Goal: Information Seeking & Learning: Learn about a topic

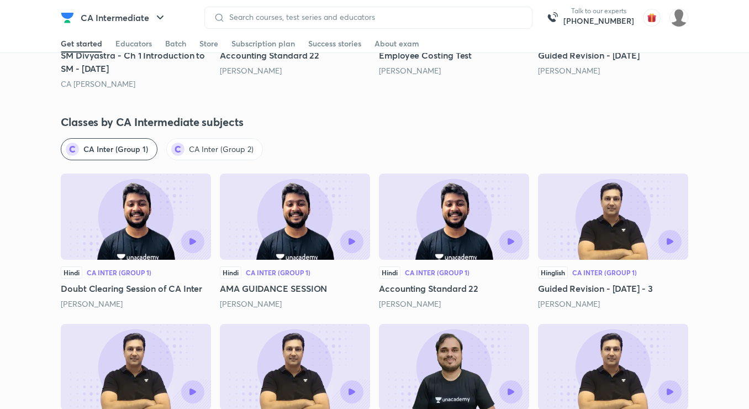
scroll to position [1118, 0]
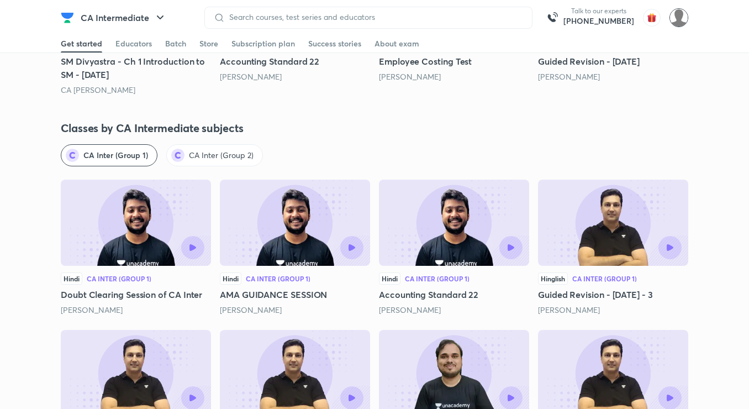
click at [683, 15] on img at bounding box center [678, 17] width 19 height 19
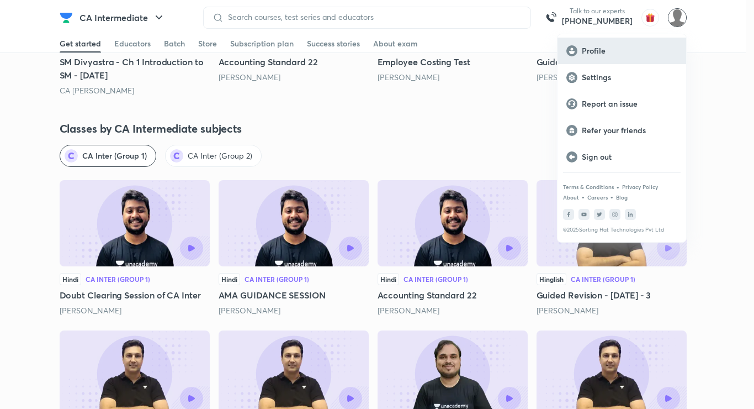
click at [621, 47] on p "Profile" at bounding box center [630, 51] width 96 height 10
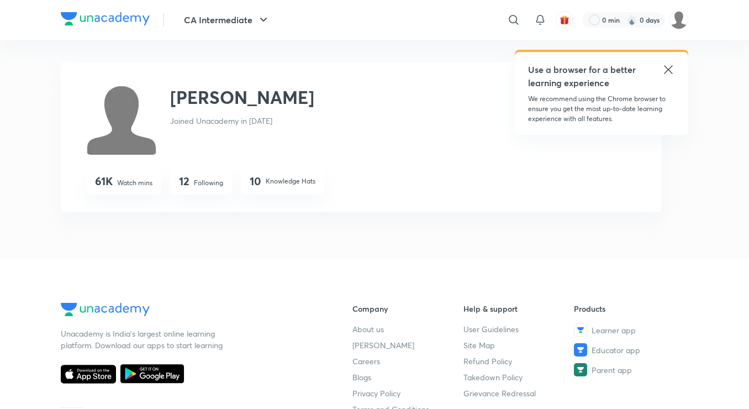
click at [117, 14] on img at bounding box center [105, 18] width 89 height 13
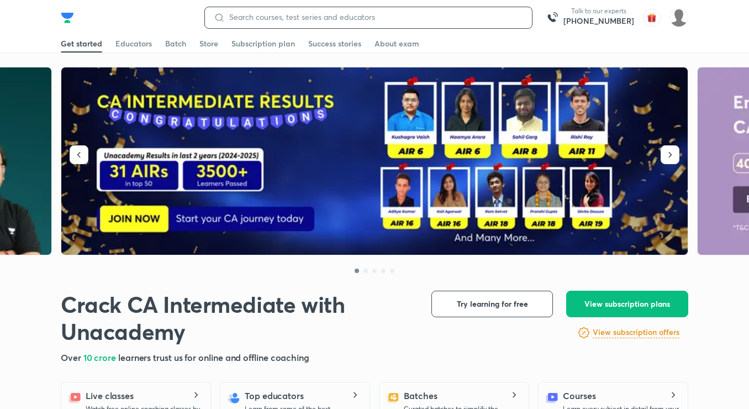
click at [324, 18] on input at bounding box center [374, 17] width 298 height 9
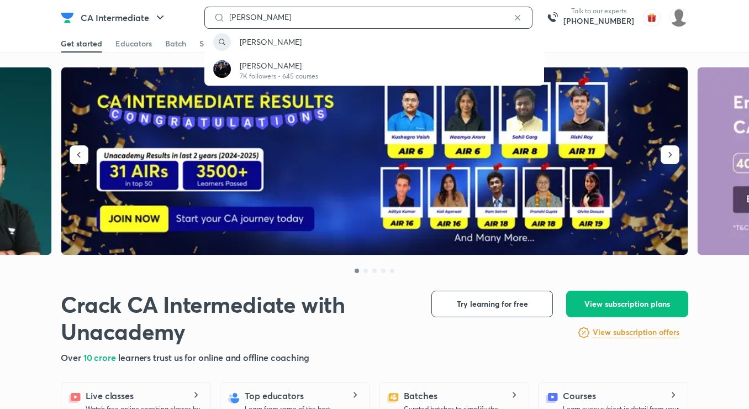
type input "[PERSON_NAME]"
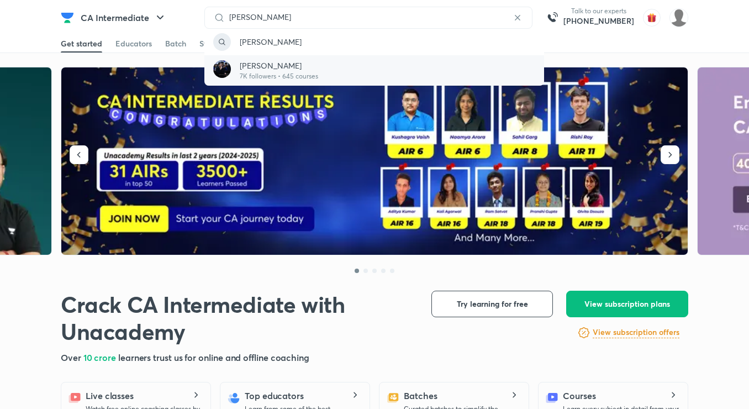
click at [274, 70] on p "[PERSON_NAME]" at bounding box center [279, 66] width 78 height 12
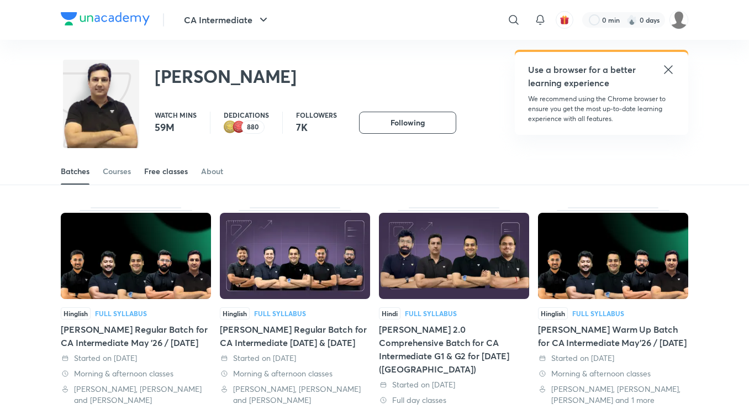
click at [175, 170] on div "Free classes" at bounding box center [166, 171] width 44 height 11
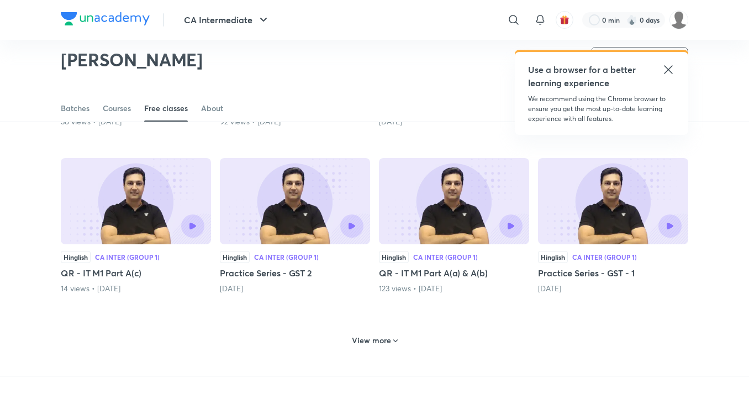
scroll to position [388, 0]
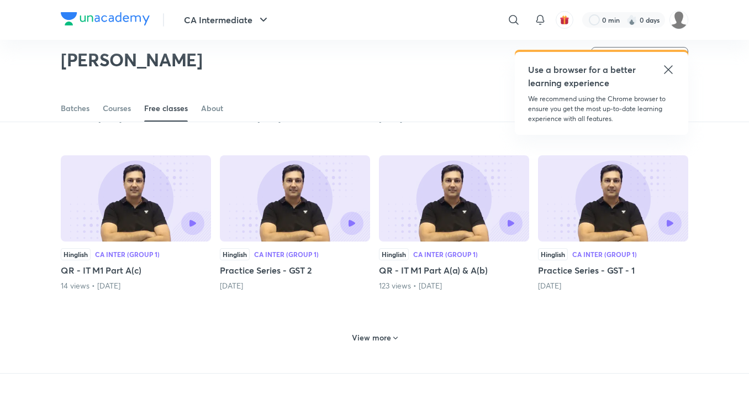
click at [377, 337] on h6 "View more" at bounding box center [371, 337] width 39 height 11
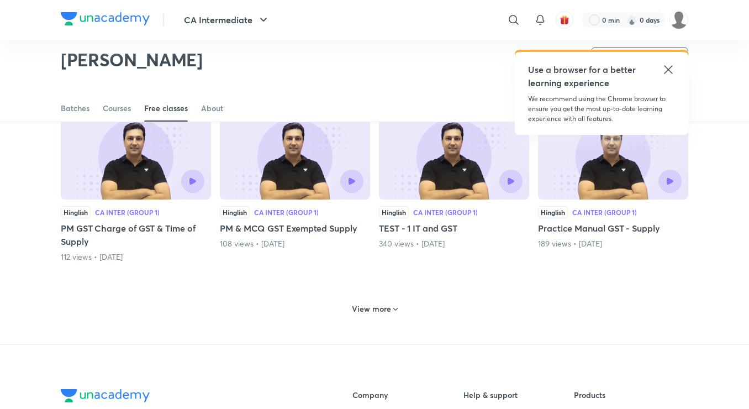
scroll to position [963, 0]
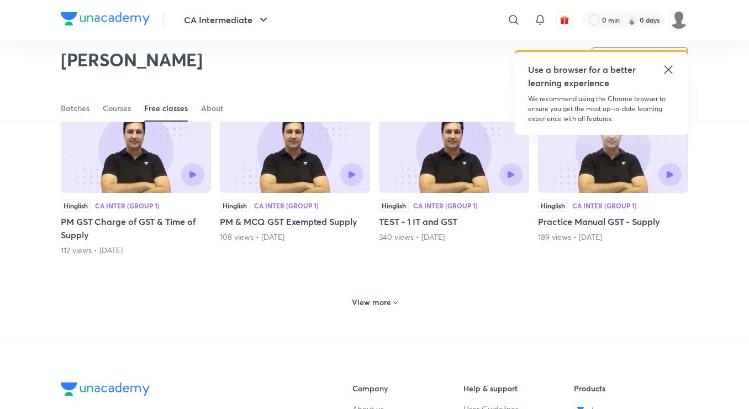
click at [376, 300] on h6 "View more" at bounding box center [371, 302] width 39 height 11
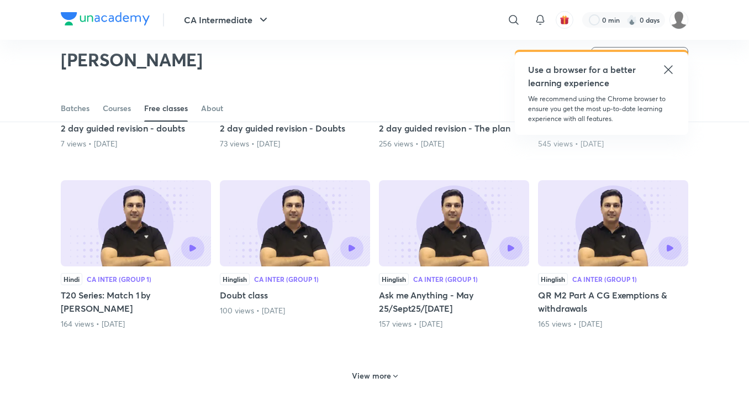
scroll to position [1419, 0]
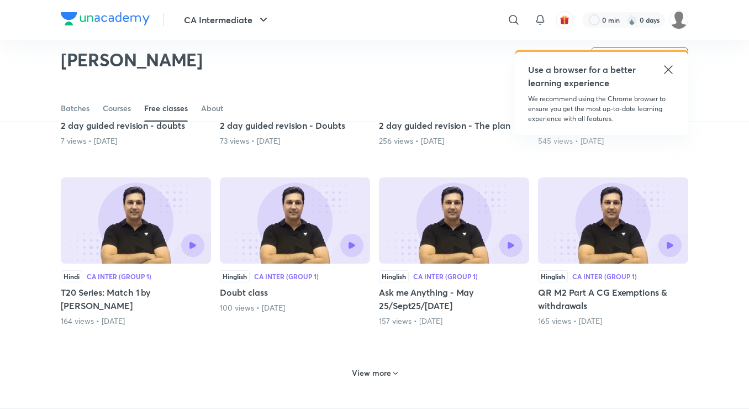
click at [378, 376] on h6 "View more" at bounding box center [371, 372] width 39 height 11
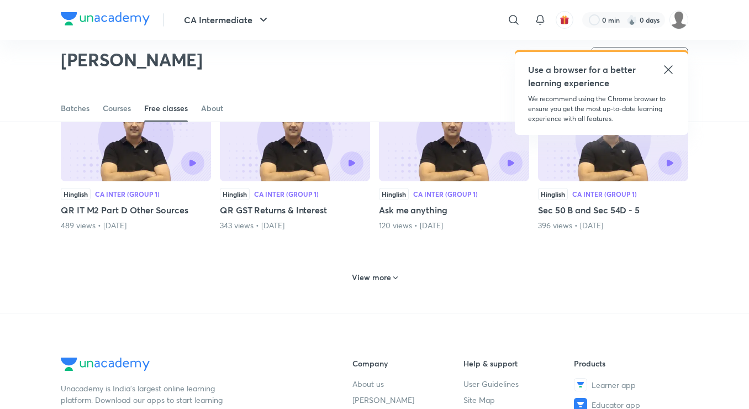
scroll to position [2054, 0]
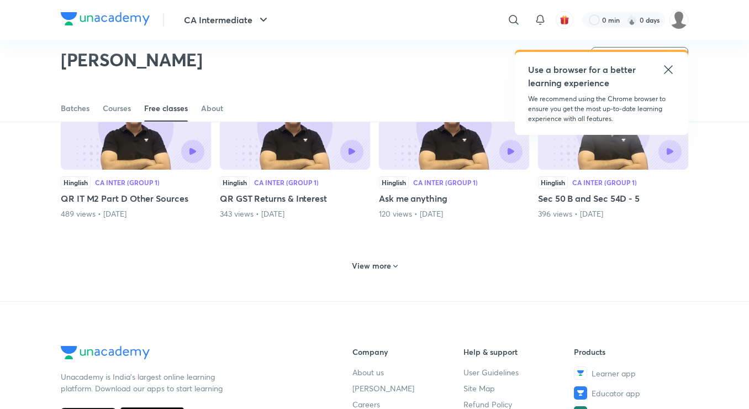
click at [374, 273] on div "View more" at bounding box center [374, 266] width 55 height 18
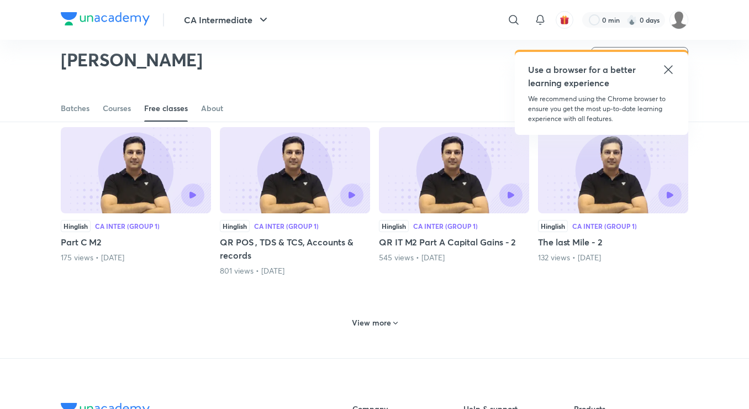
scroll to position [2542, 0]
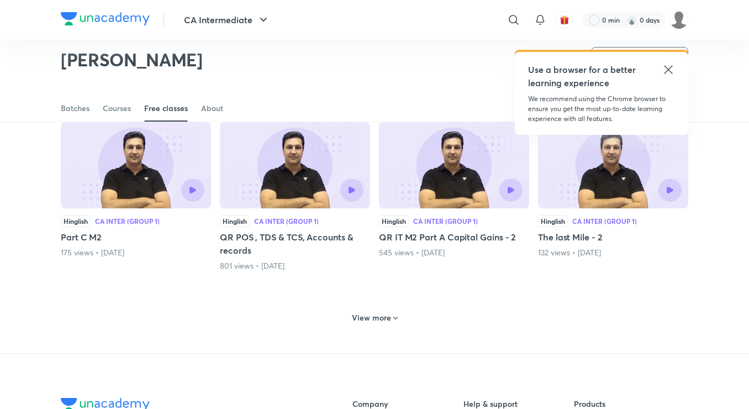
click at [370, 320] on h6 "View more" at bounding box center [371, 317] width 39 height 11
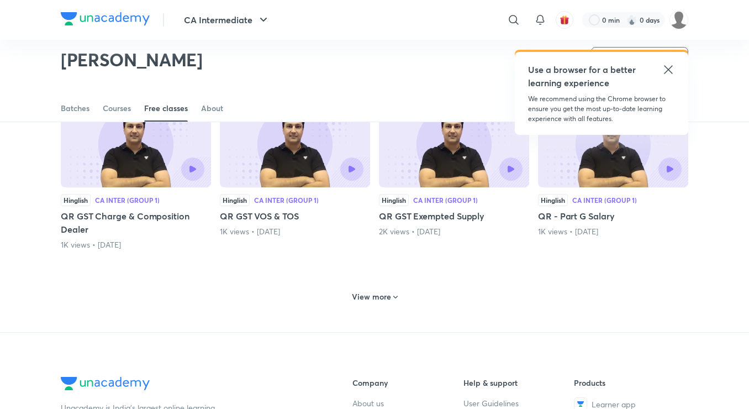
scroll to position [3105, 0]
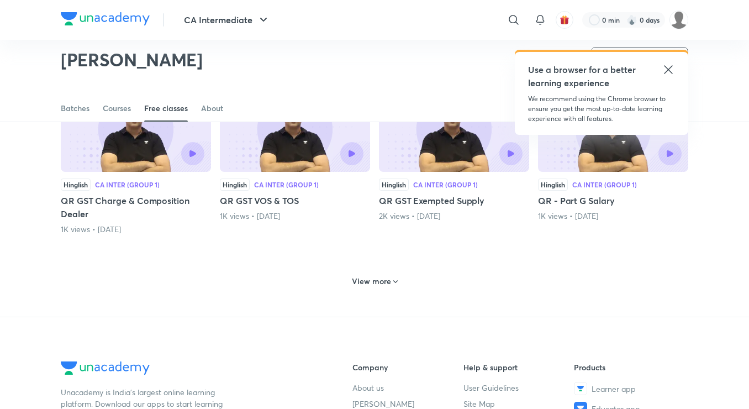
click at [374, 286] on h6 "View more" at bounding box center [371, 281] width 39 height 11
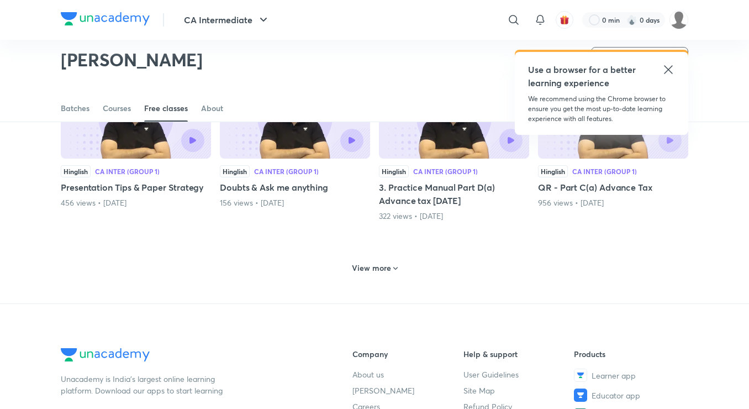
scroll to position [3664, 0]
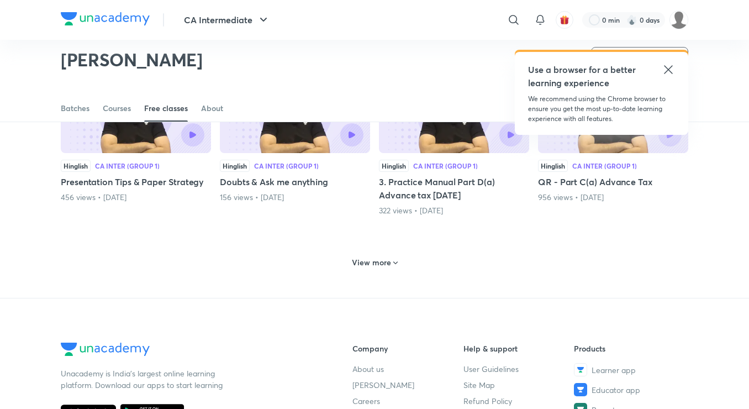
click at [363, 261] on h6 "View more" at bounding box center [371, 262] width 39 height 11
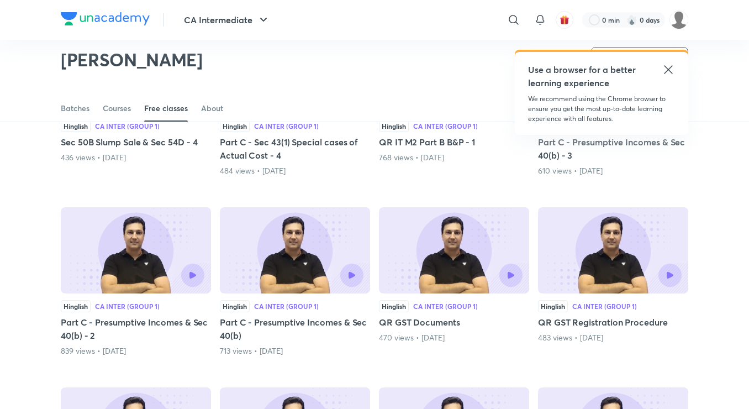
scroll to position [2257, 0]
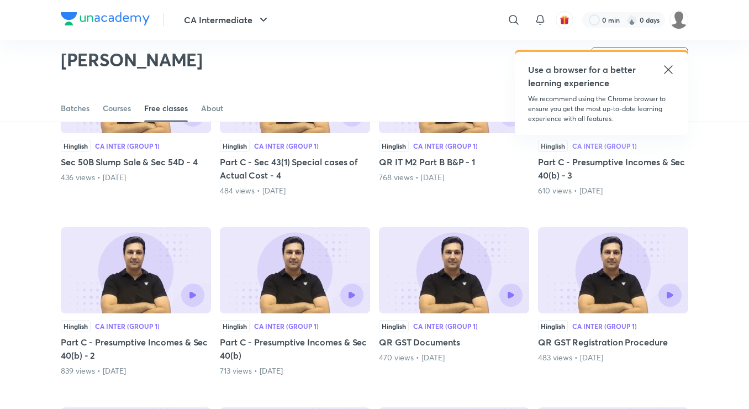
click at [299, 251] on img at bounding box center [295, 270] width 150 height 86
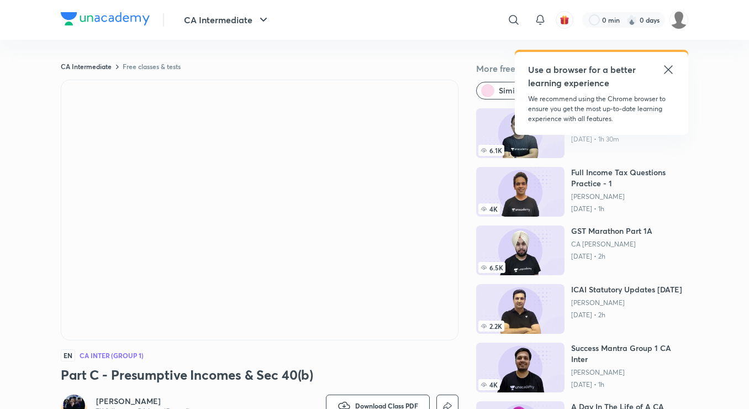
click at [667, 71] on icon at bounding box center [668, 69] width 8 height 8
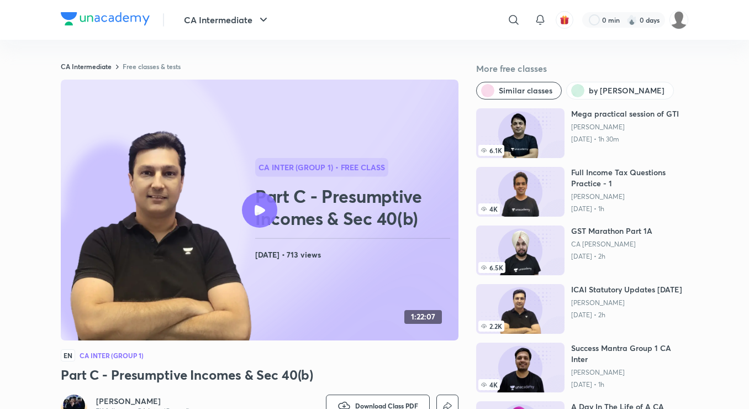
click at [146, 67] on link "Free classes & tests" at bounding box center [152, 66] width 58 height 9
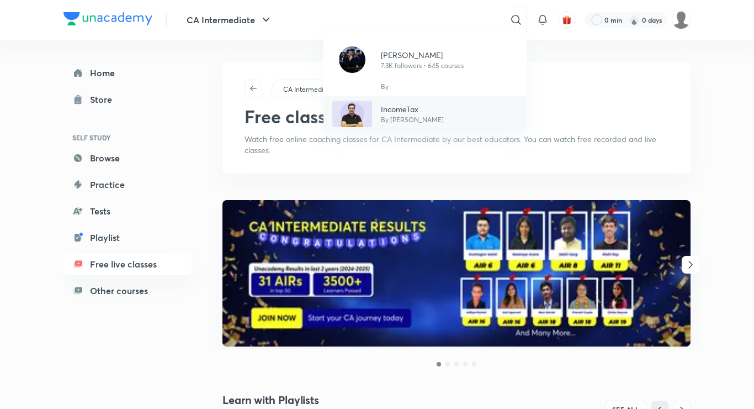
click at [411, 113] on p "IncomeTax" at bounding box center [412, 109] width 63 height 12
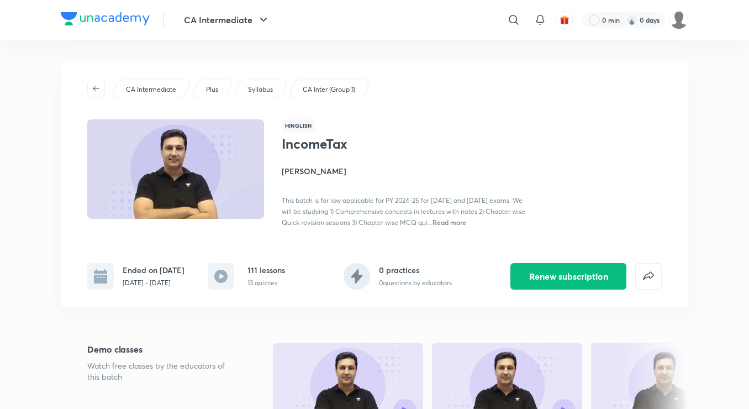
click at [300, 168] on h4 "[PERSON_NAME]" at bounding box center [405, 171] width 247 height 12
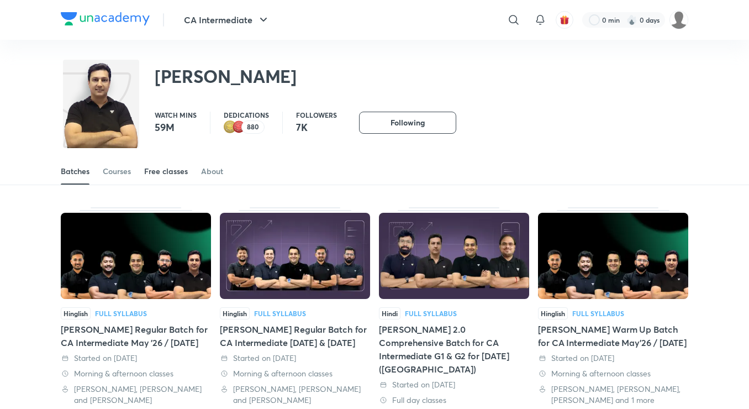
click at [163, 178] on link "Free classes" at bounding box center [166, 171] width 44 height 27
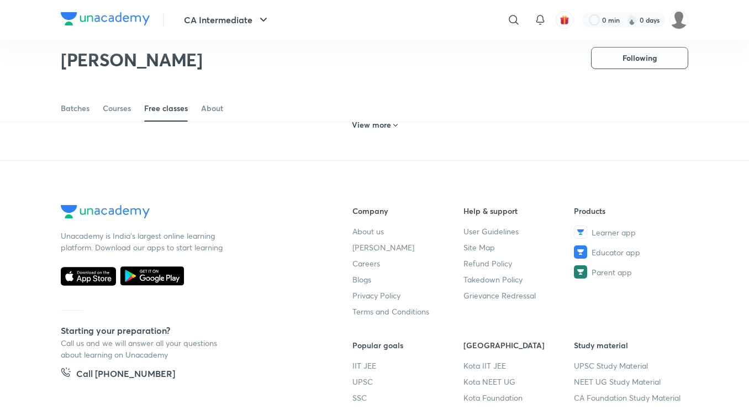
scroll to position [599, 0]
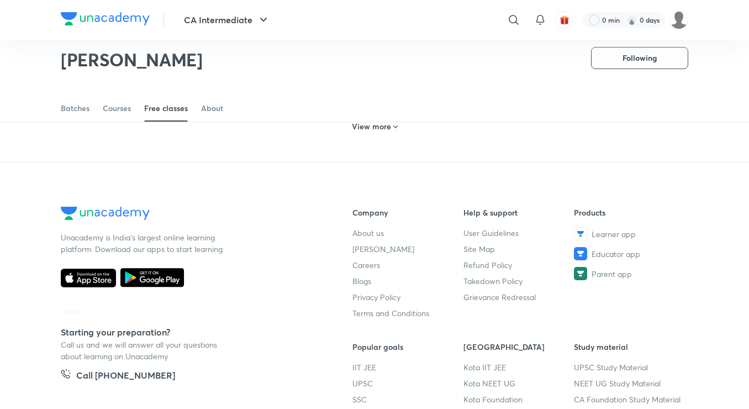
click at [364, 127] on h6 "View more" at bounding box center [371, 126] width 39 height 11
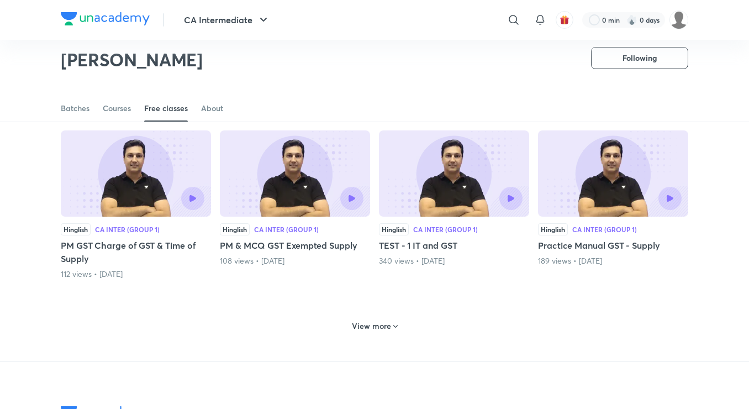
scroll to position [952, 0]
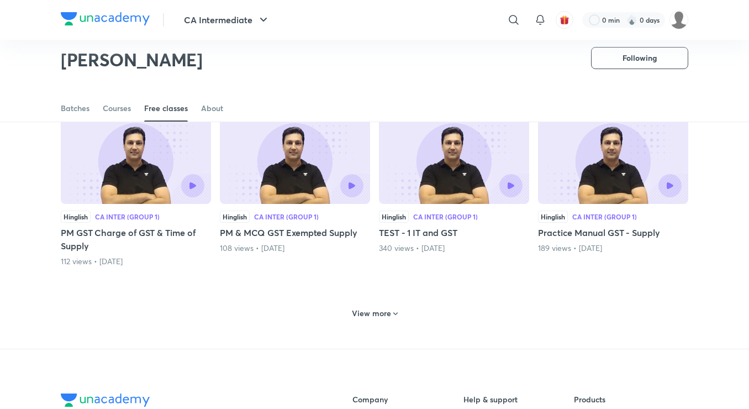
click at [372, 322] on div "View more" at bounding box center [374, 313] width 55 height 18
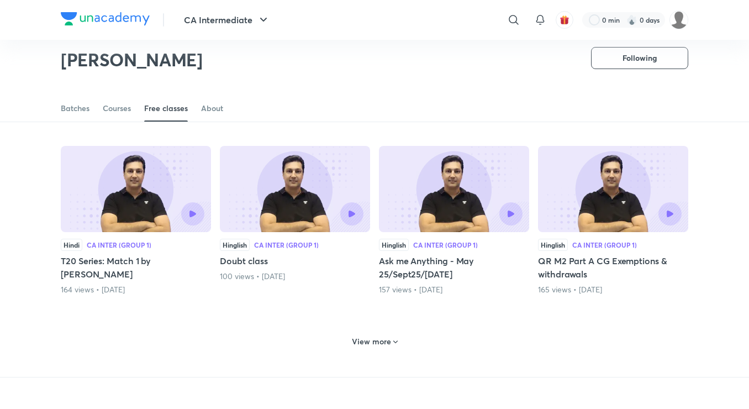
scroll to position [1482, 0]
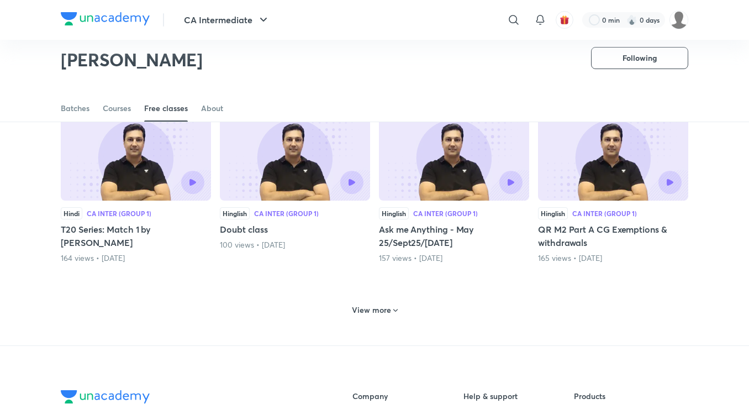
click at [372, 322] on div "View more" at bounding box center [374, 308] width 627 height 29
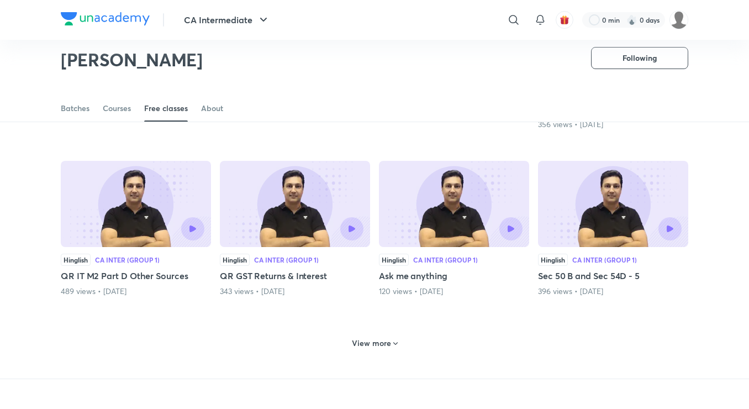
scroll to position [1991, 0]
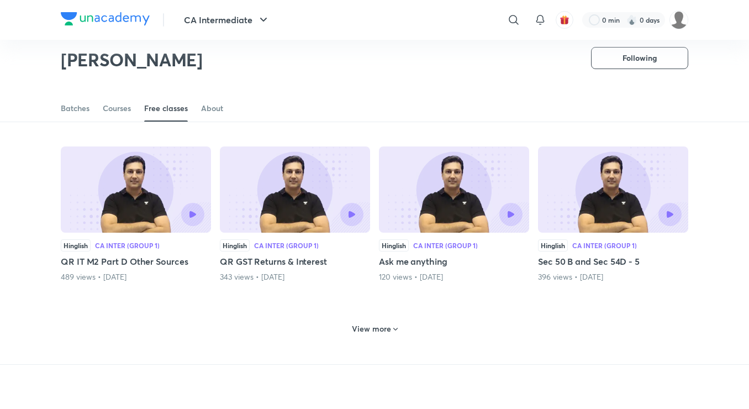
click at [372, 322] on div "View more" at bounding box center [374, 329] width 55 height 18
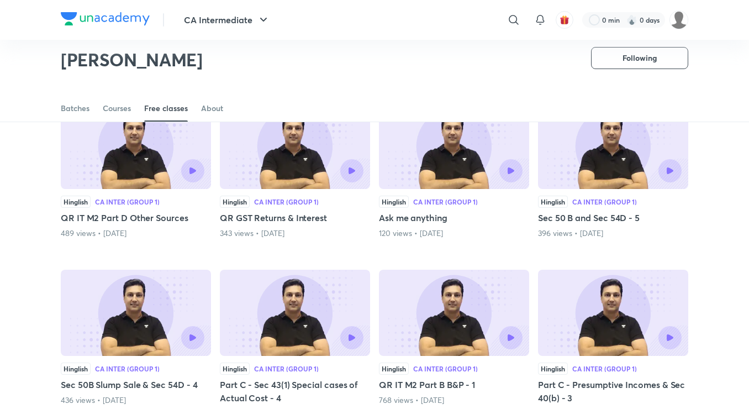
scroll to position [2013, 0]
